Goal: Task Accomplishment & Management: Use online tool/utility

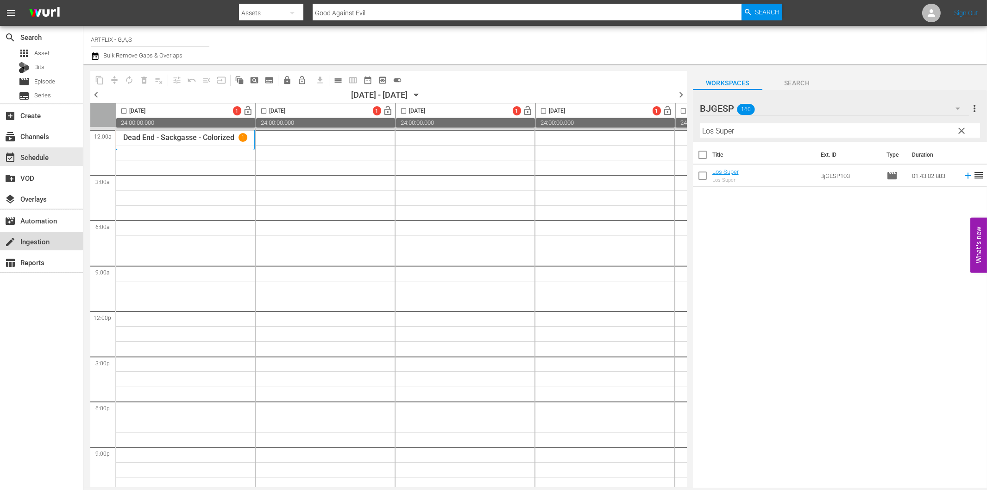
click at [38, 244] on div "create Ingestion" at bounding box center [26, 240] width 52 height 8
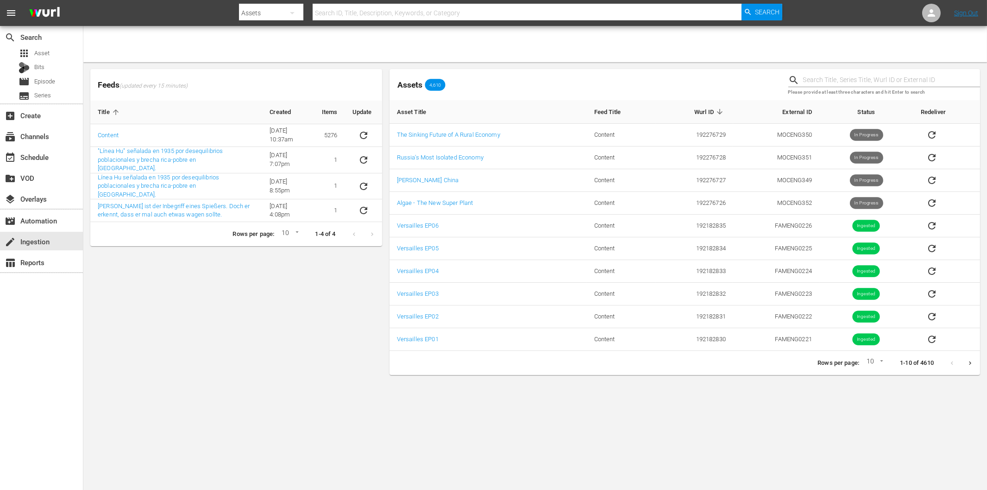
click at [287, 304] on div "Feeds (updated every 15 minutes) Title Created Items Update Content [DATE] 10:3…" at bounding box center [236, 221] width 299 height 313
